Goal: Communication & Community: Answer question/provide support

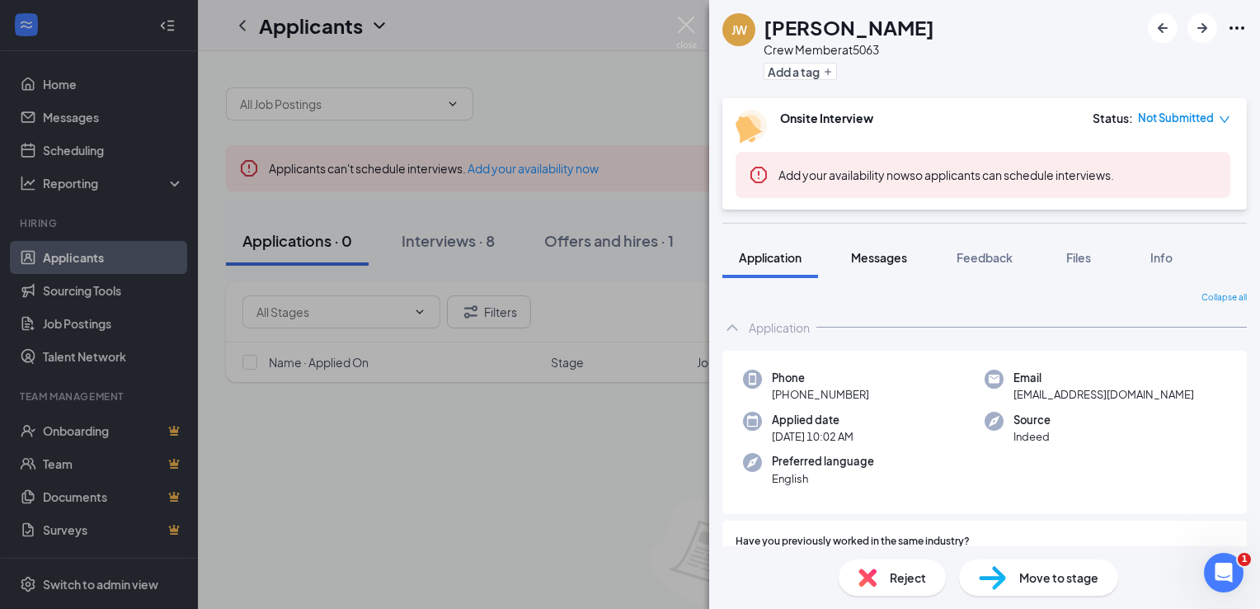
click at [877, 262] on span "Messages" at bounding box center [879, 257] width 56 height 15
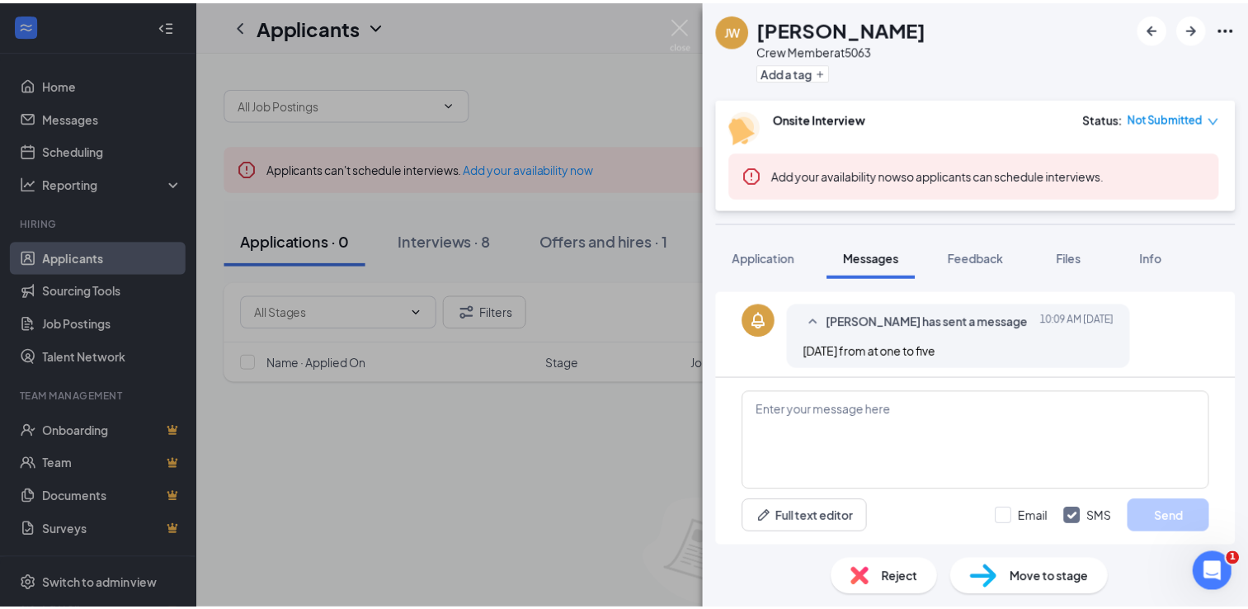
scroll to position [486, 0]
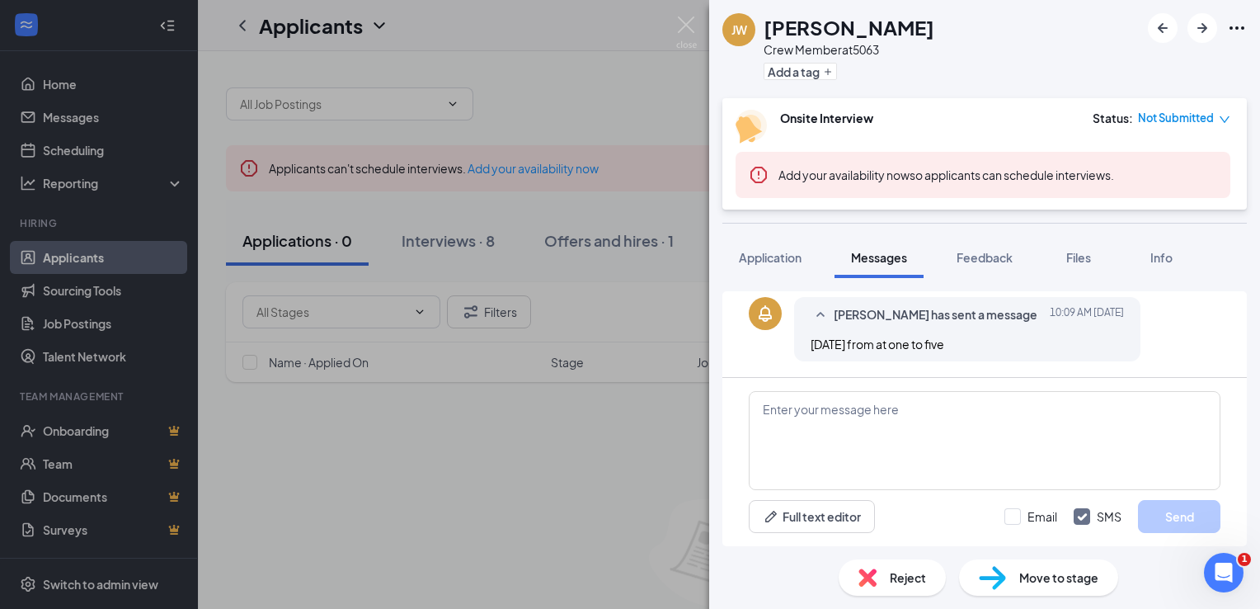
click at [564, 480] on div "[PERSON_NAME] [PERSON_NAME] Crew Member at 5063 Add a tag Onsite Interview Stat…" at bounding box center [630, 304] width 1260 height 609
click at [582, 474] on div "[PERSON_NAME] [PERSON_NAME] Crew Member at 5063 Add a tag Onsite Interview Stat…" at bounding box center [630, 304] width 1260 height 609
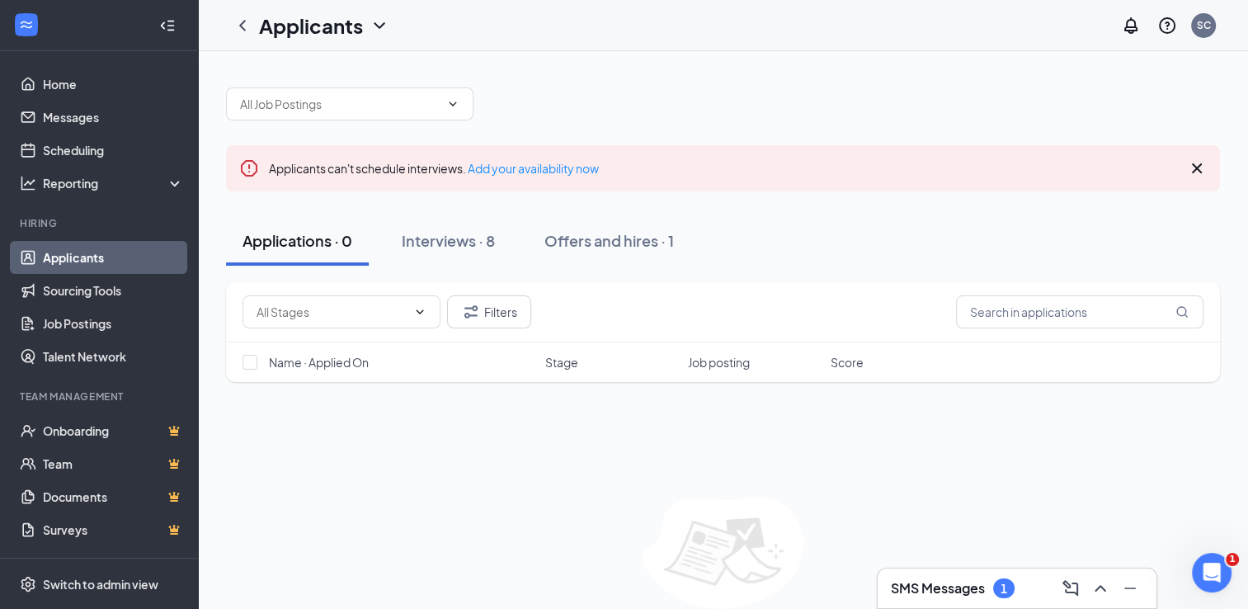
click at [87, 251] on link "Applicants" at bounding box center [113, 257] width 141 height 33
click at [455, 230] on div "Interviews · 8" at bounding box center [448, 240] width 93 height 21
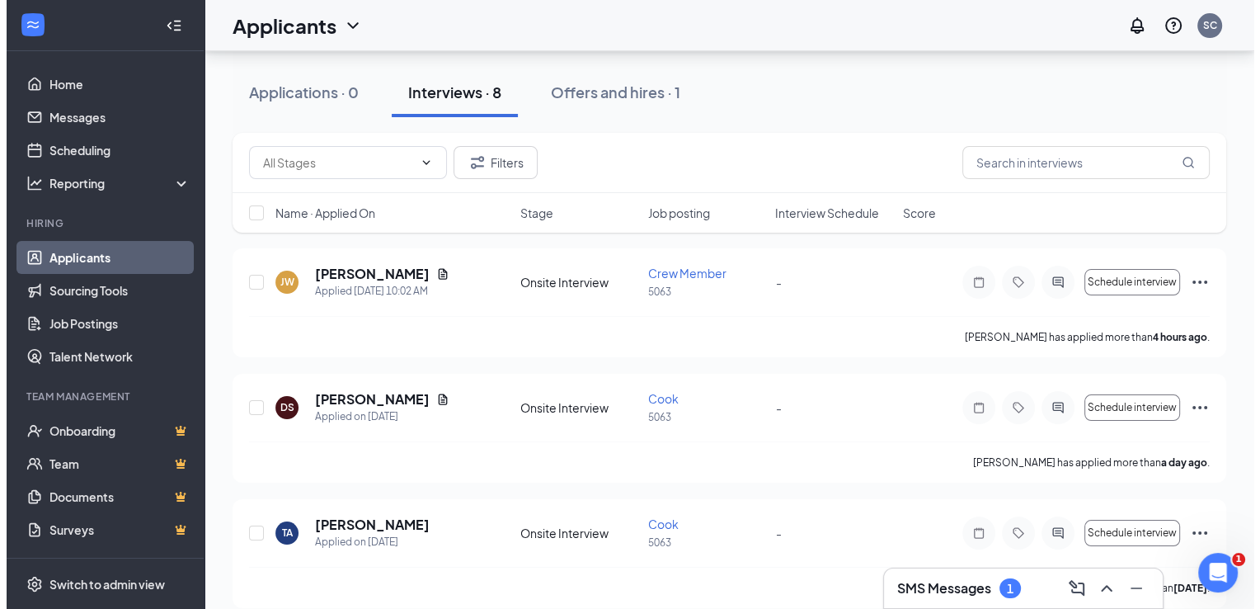
scroll to position [145, 0]
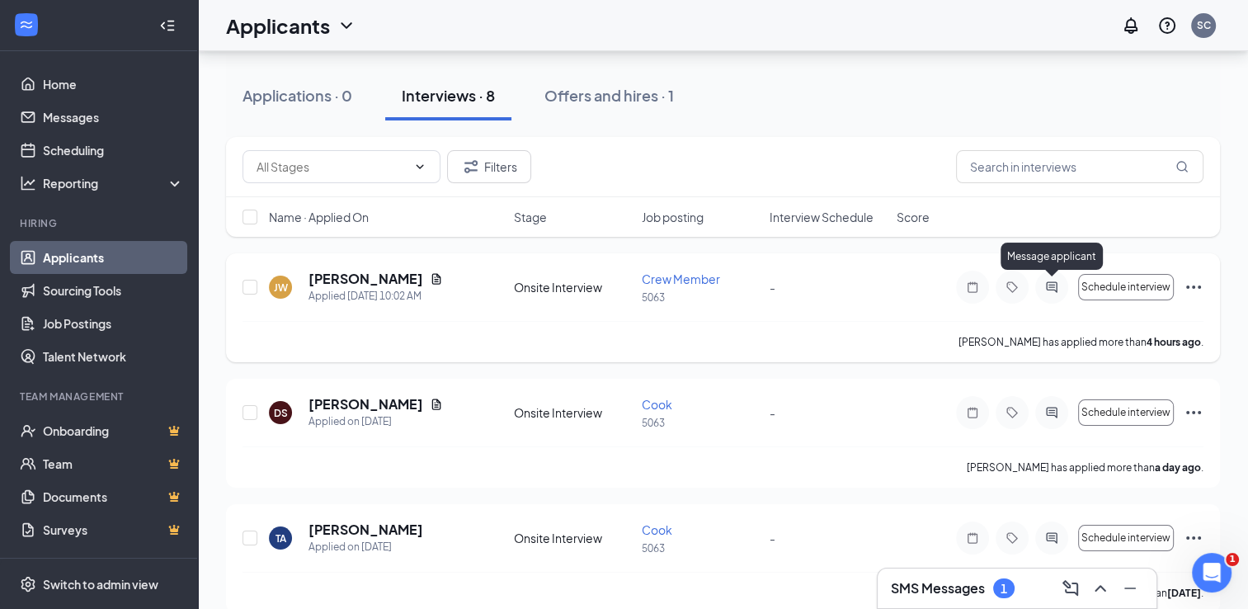
click at [1055, 285] on icon "ActiveChat" at bounding box center [1052, 286] width 20 height 13
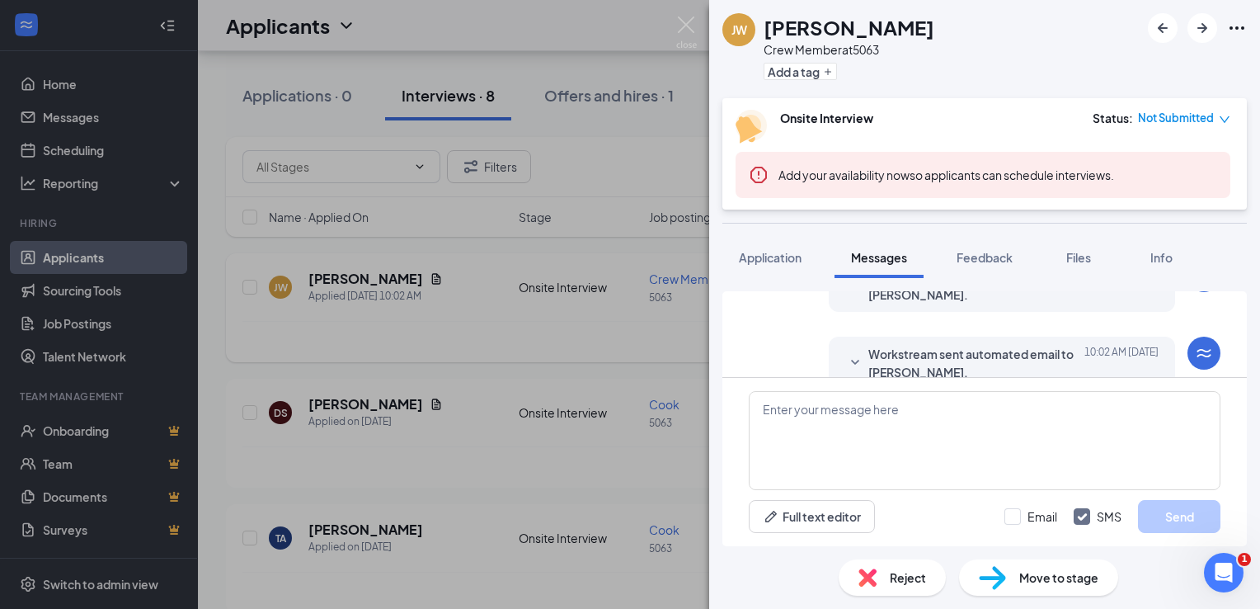
scroll to position [262, 0]
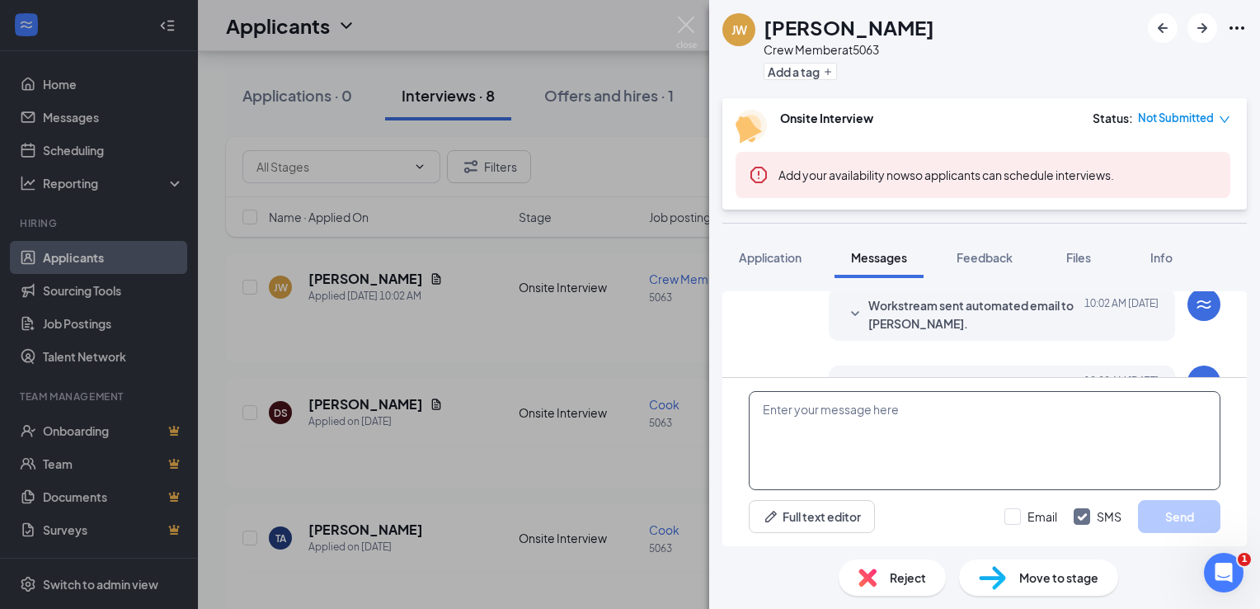
click at [906, 412] on textarea at bounding box center [985, 440] width 472 height 99
type textarea "h"
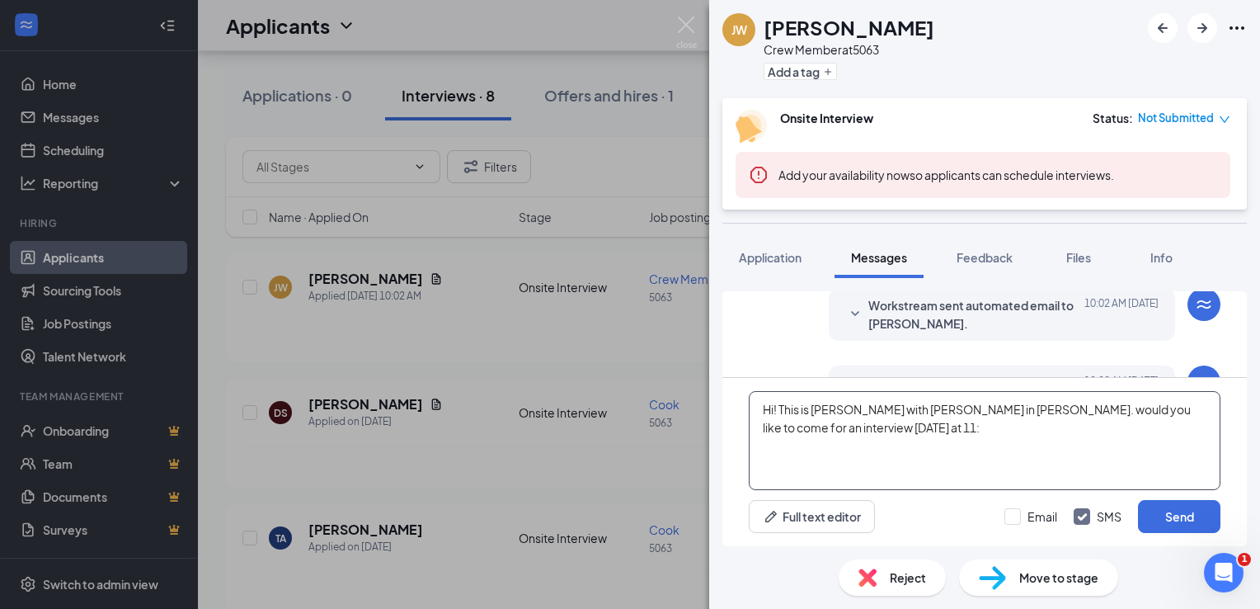
click at [893, 434] on textarea "Hi! This is [PERSON_NAME] with [PERSON_NAME] in [PERSON_NAME]. would you like t…" at bounding box center [985, 440] width 472 height 99
type textarea "Hi! This is [PERSON_NAME] with [PERSON_NAME] in [PERSON_NAME]. would you like t…"
click at [1165, 511] on button "Send" at bounding box center [1179, 516] width 82 height 33
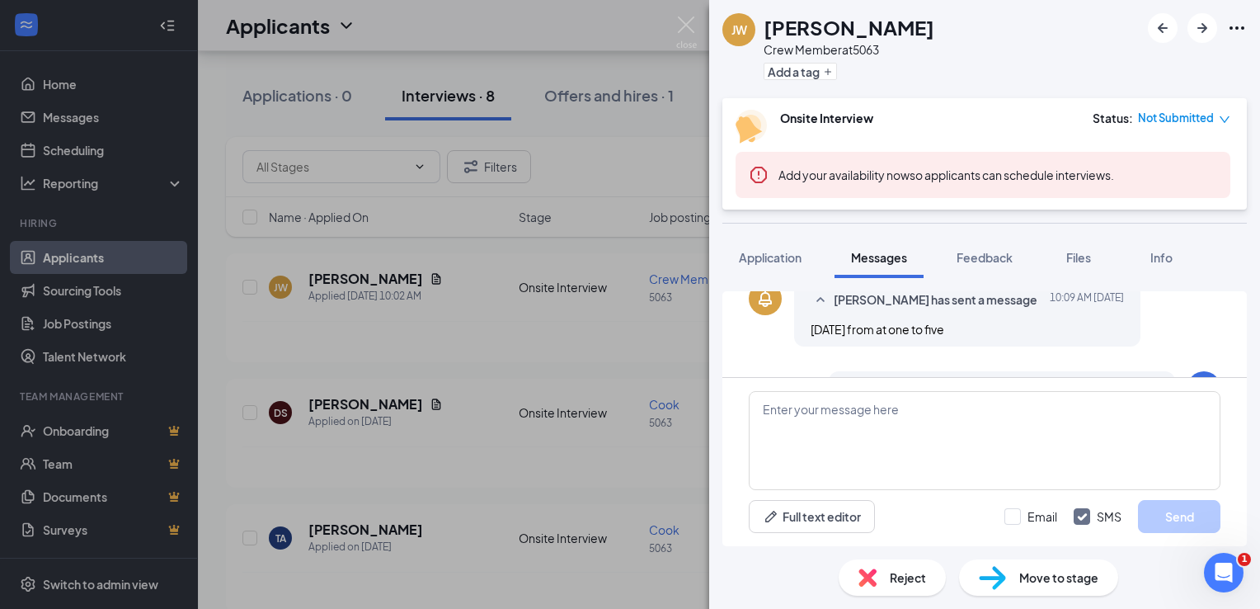
scroll to position [610, 0]
